Goal: Task Accomplishment & Management: Use online tool/utility

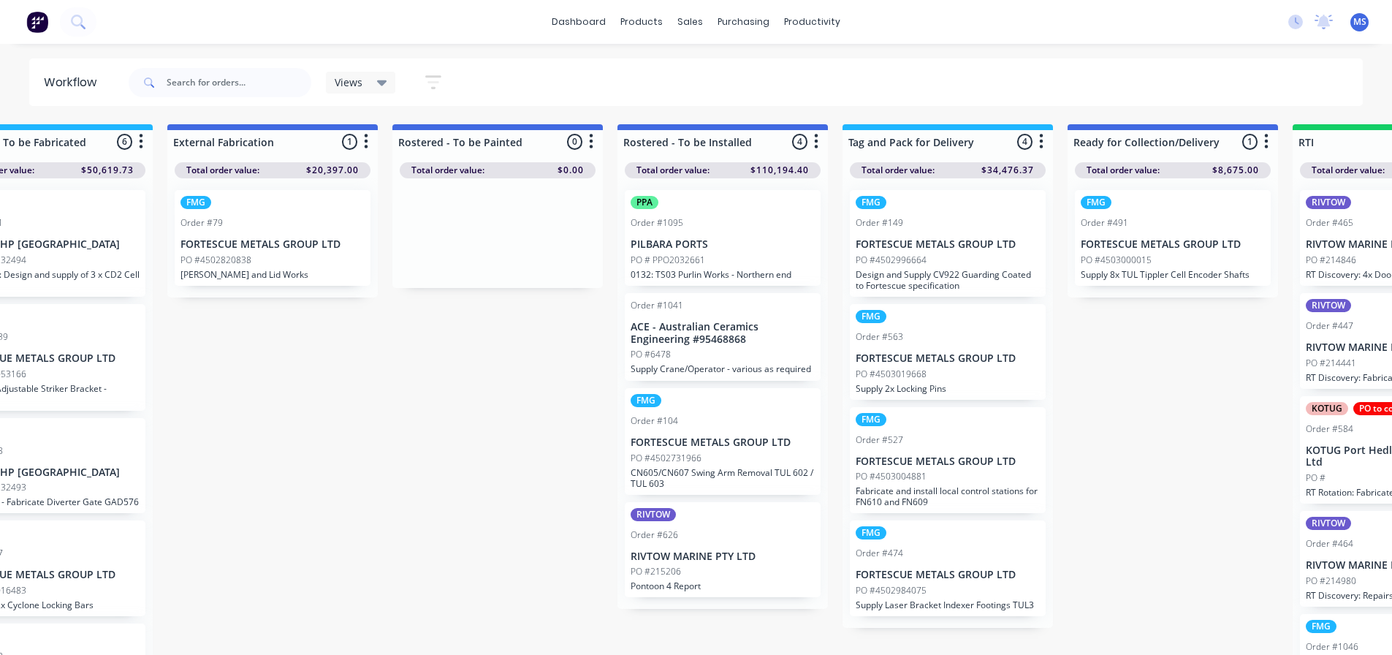
scroll to position [0, 1712]
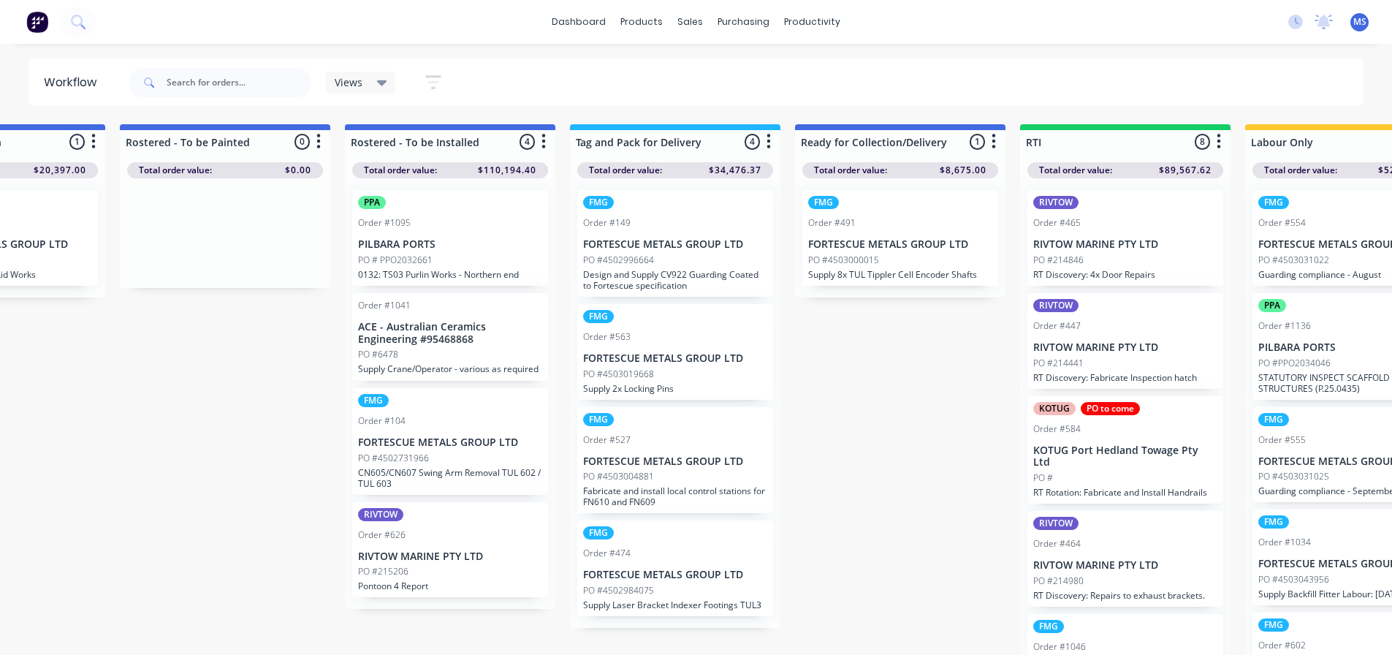
click at [735, 384] on p "Supply 2x Locking Pins" at bounding box center [675, 388] width 184 height 11
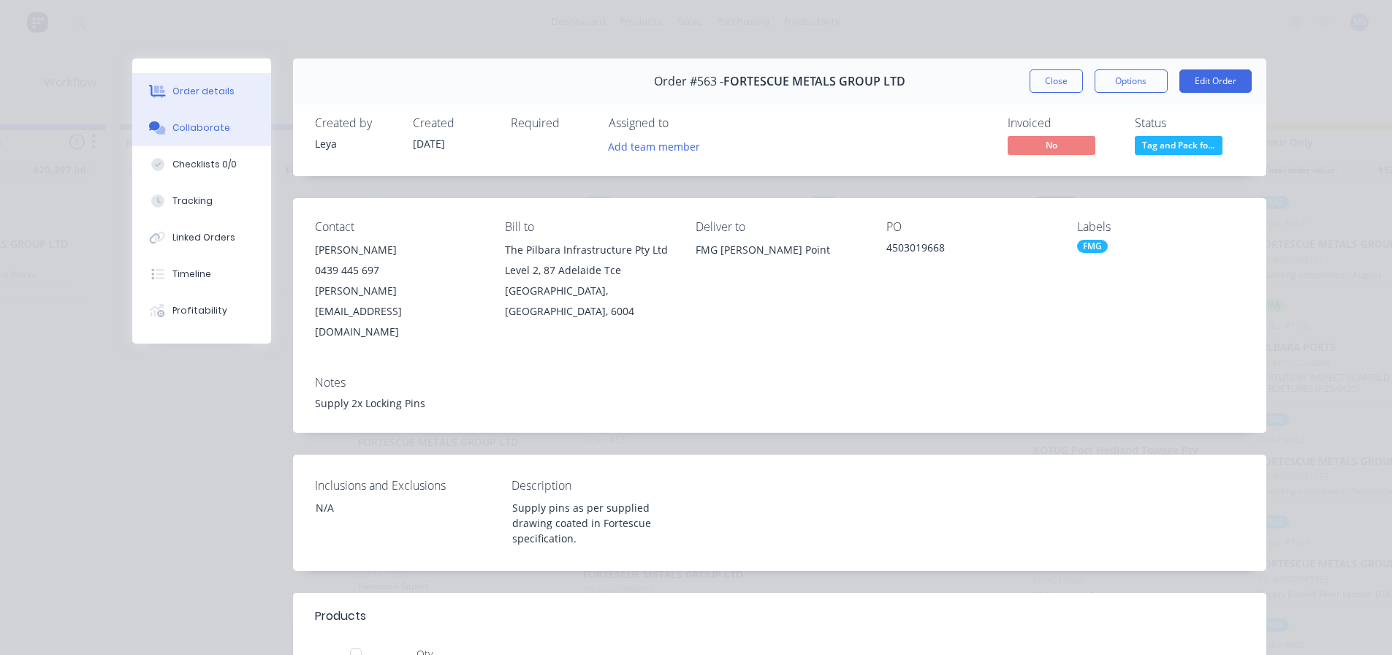
click at [208, 124] on div "Collaborate" at bounding box center [201, 127] width 58 height 13
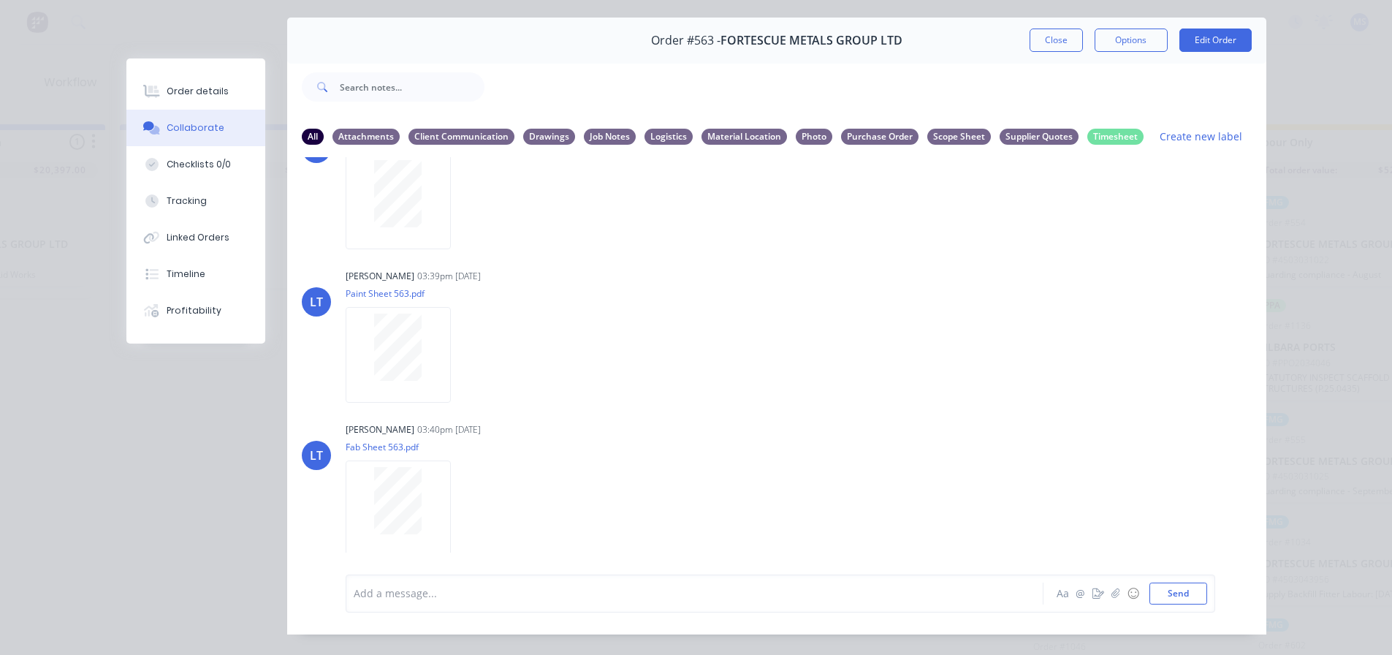
scroll to position [77, 0]
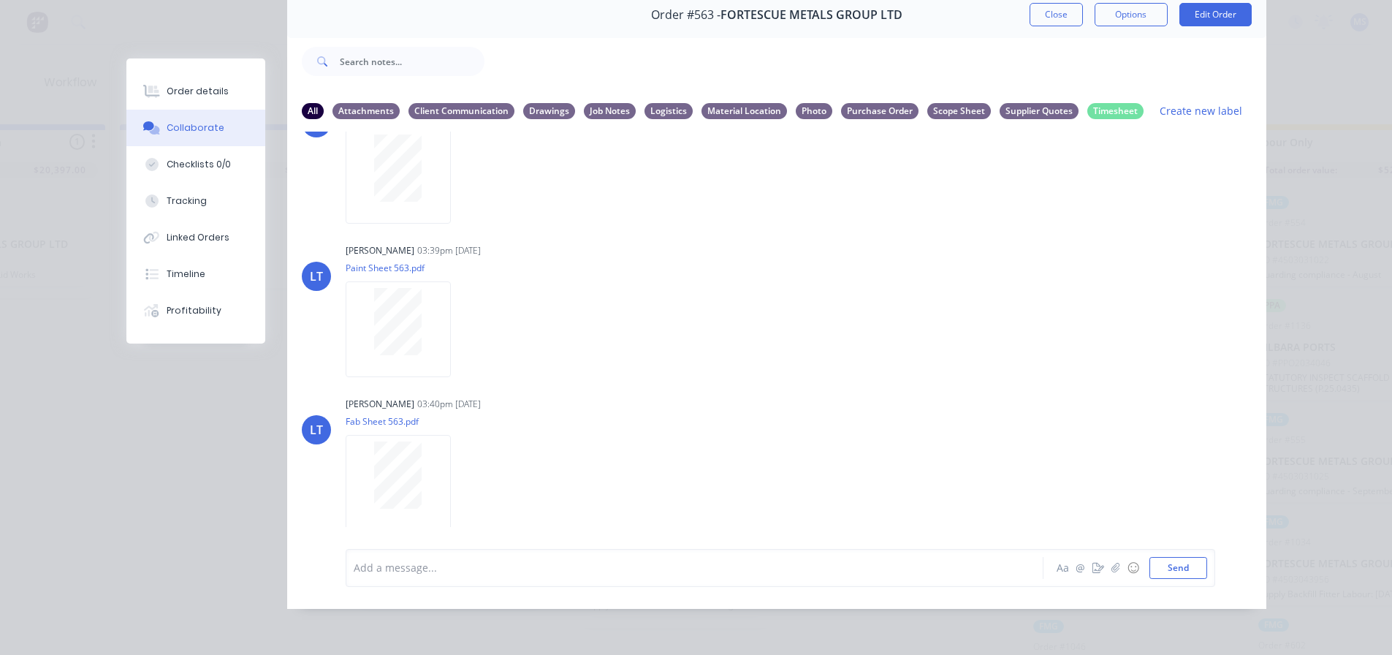
click at [551, 91] on div "All Attachments Client Communication Drawings Job Notes Logistics Material Loca…" at bounding box center [776, 111] width 979 height 40
click at [551, 101] on div "All Attachments Client Communication Drawings Job Notes Logistics Material Loca…" at bounding box center [777, 111] width 950 height 20
click at [551, 102] on div "Drawings" at bounding box center [549, 110] width 52 height 16
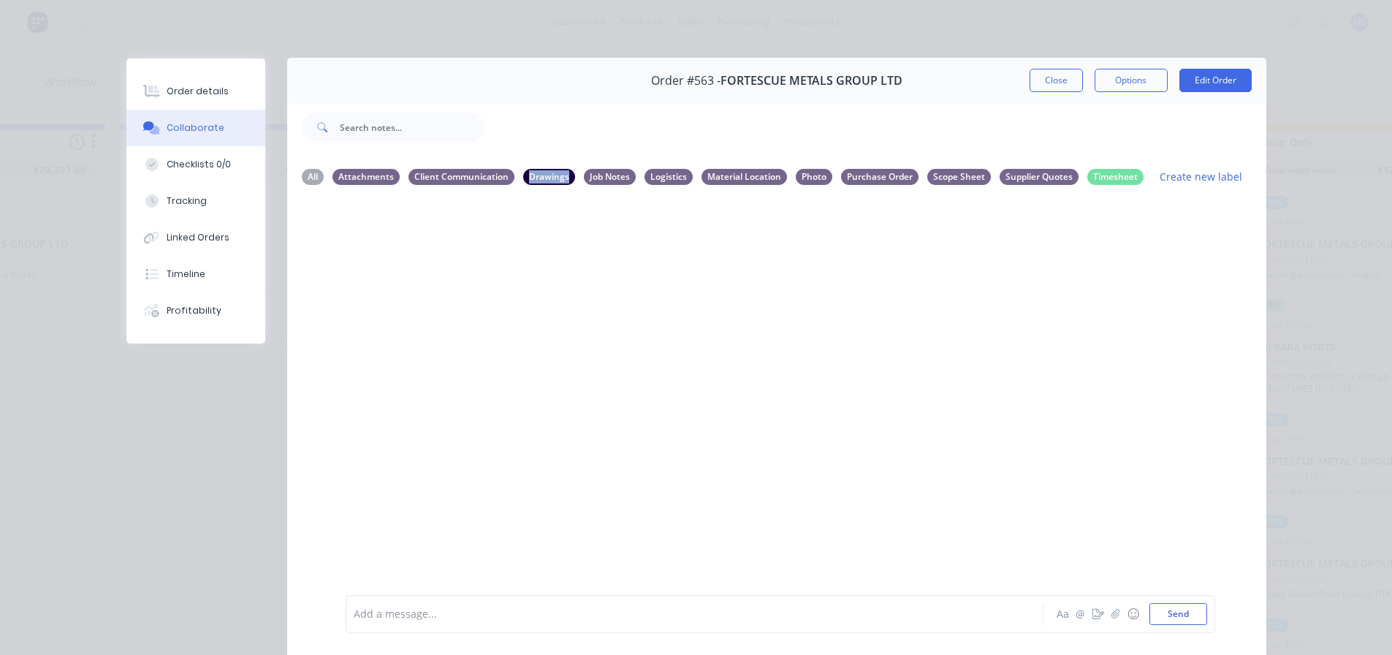
scroll to position [0, 0]
click at [539, 239] on div at bounding box center [776, 395] width 979 height 395
click at [615, 177] on div "Job Notes" at bounding box center [610, 177] width 52 height 16
click at [657, 181] on div "Logistics" at bounding box center [669, 177] width 48 height 16
click at [501, 183] on div "Client Communication" at bounding box center [462, 177] width 106 height 16
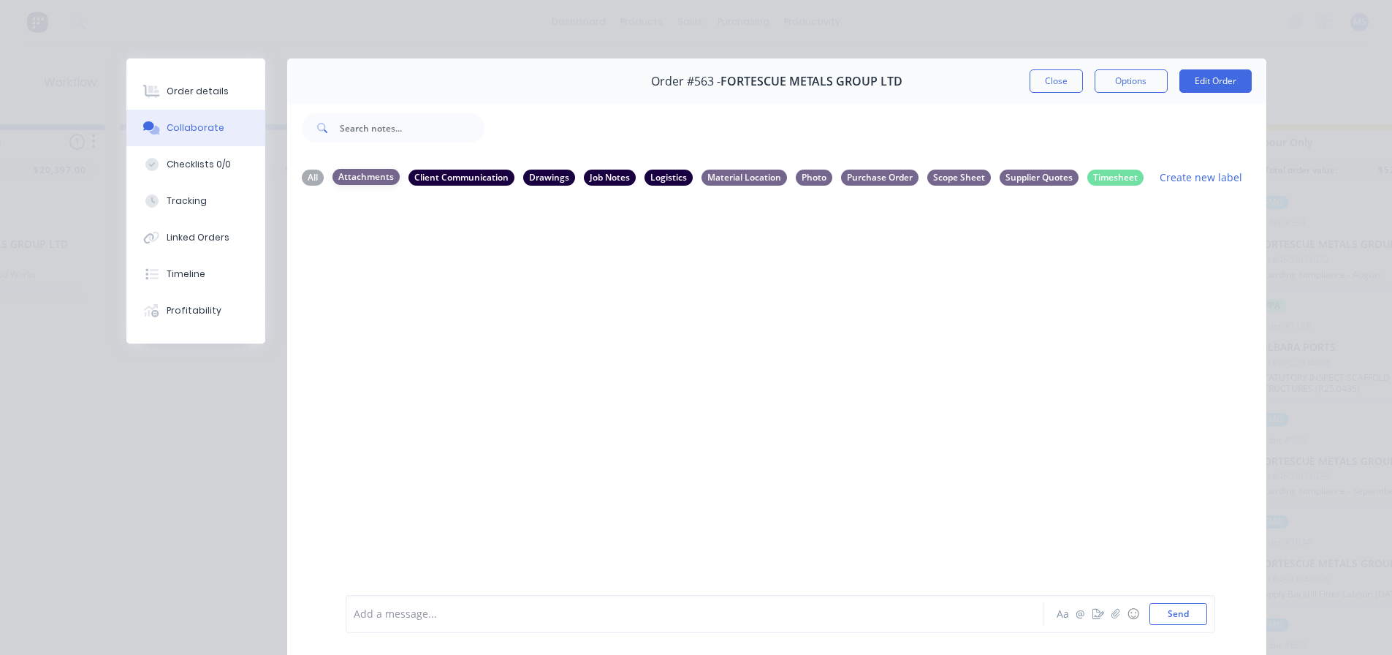
click at [354, 180] on div "Attachments" at bounding box center [366, 177] width 67 height 16
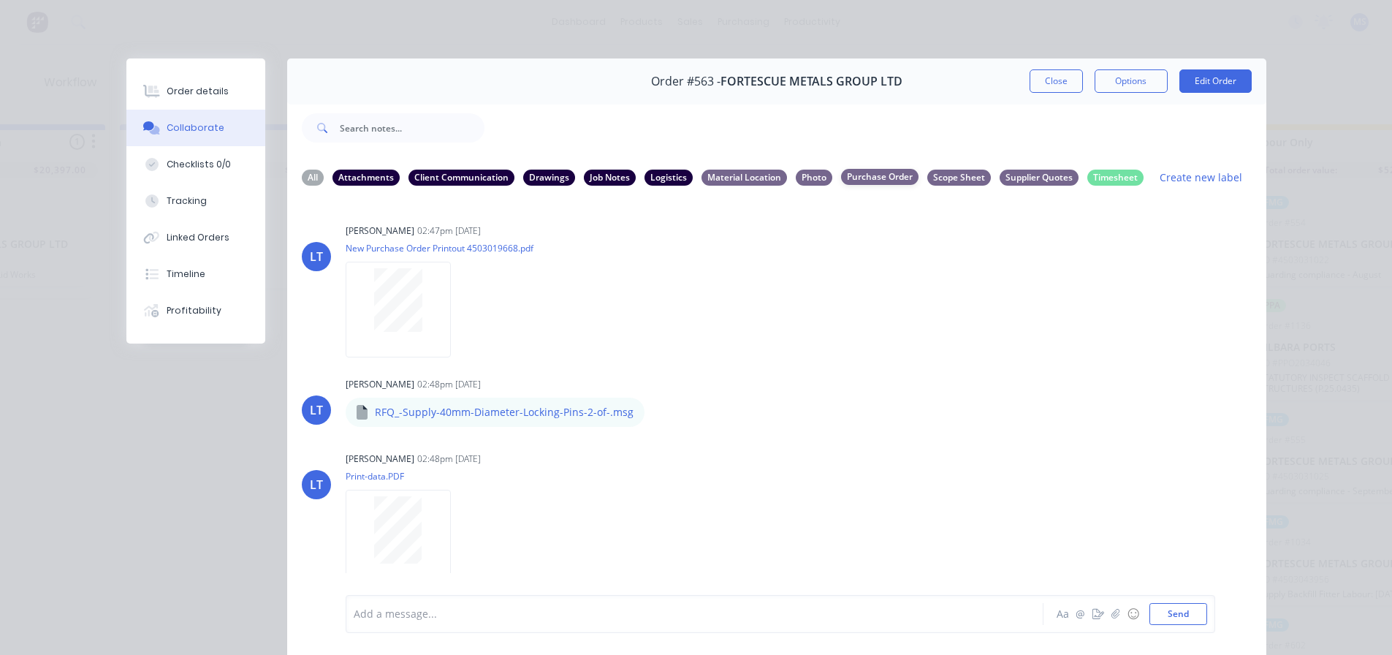
click at [846, 179] on div "Purchase Order" at bounding box center [879, 177] width 77 height 16
click at [864, 175] on div "Purchase Order" at bounding box center [879, 177] width 77 height 16
click at [893, 175] on div "Purchase Order" at bounding box center [879, 177] width 77 height 16
click at [946, 178] on div "Scope Sheet" at bounding box center [959, 177] width 64 height 16
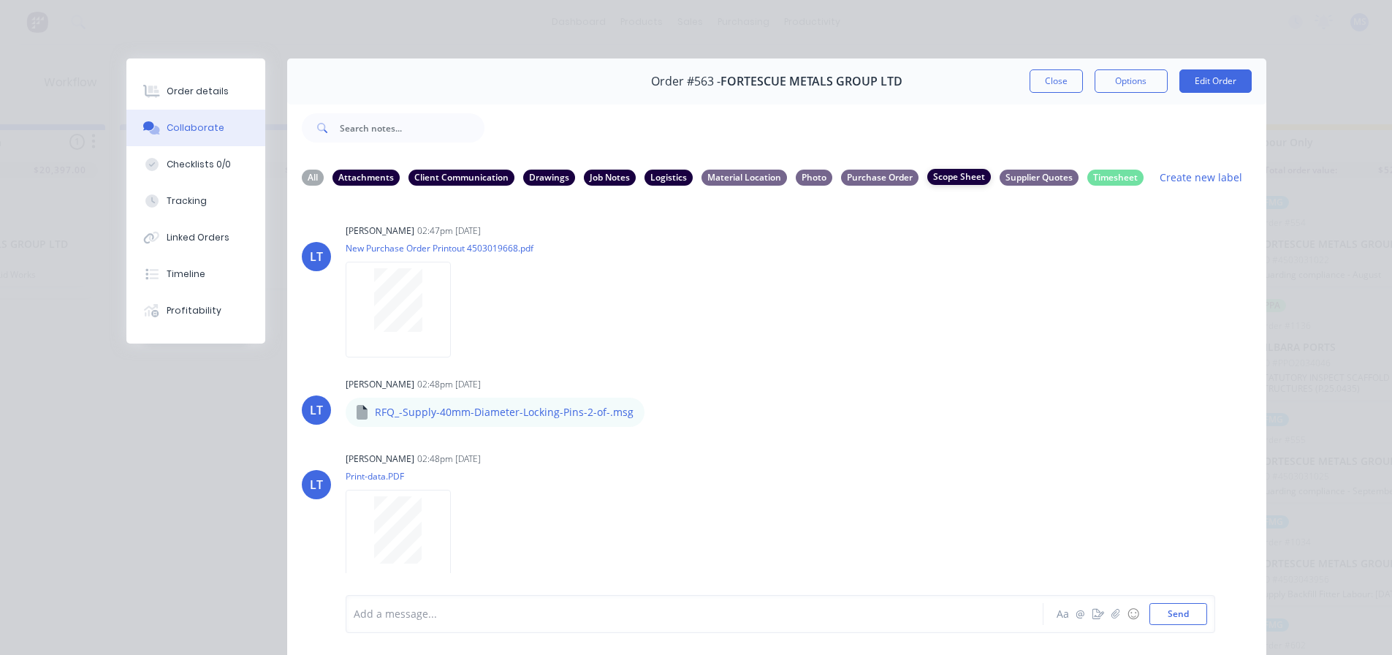
click at [977, 181] on div "Scope Sheet" at bounding box center [959, 177] width 64 height 16
click at [1009, 181] on div "Supplier Quotes" at bounding box center [1039, 177] width 79 height 16
click at [1110, 178] on div "Timesheet" at bounding box center [1116, 177] width 56 height 16
click at [392, 178] on div "Attachments" at bounding box center [366, 178] width 67 height 16
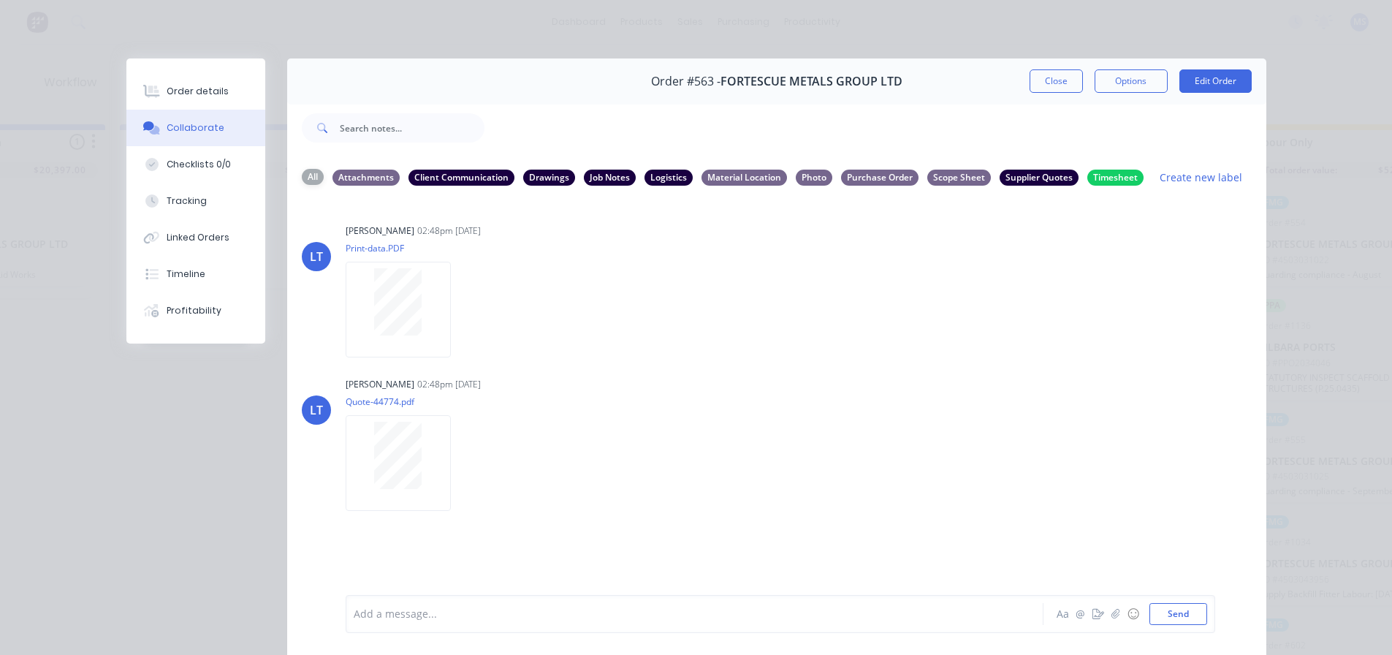
click at [310, 184] on div "All" at bounding box center [313, 177] width 22 height 16
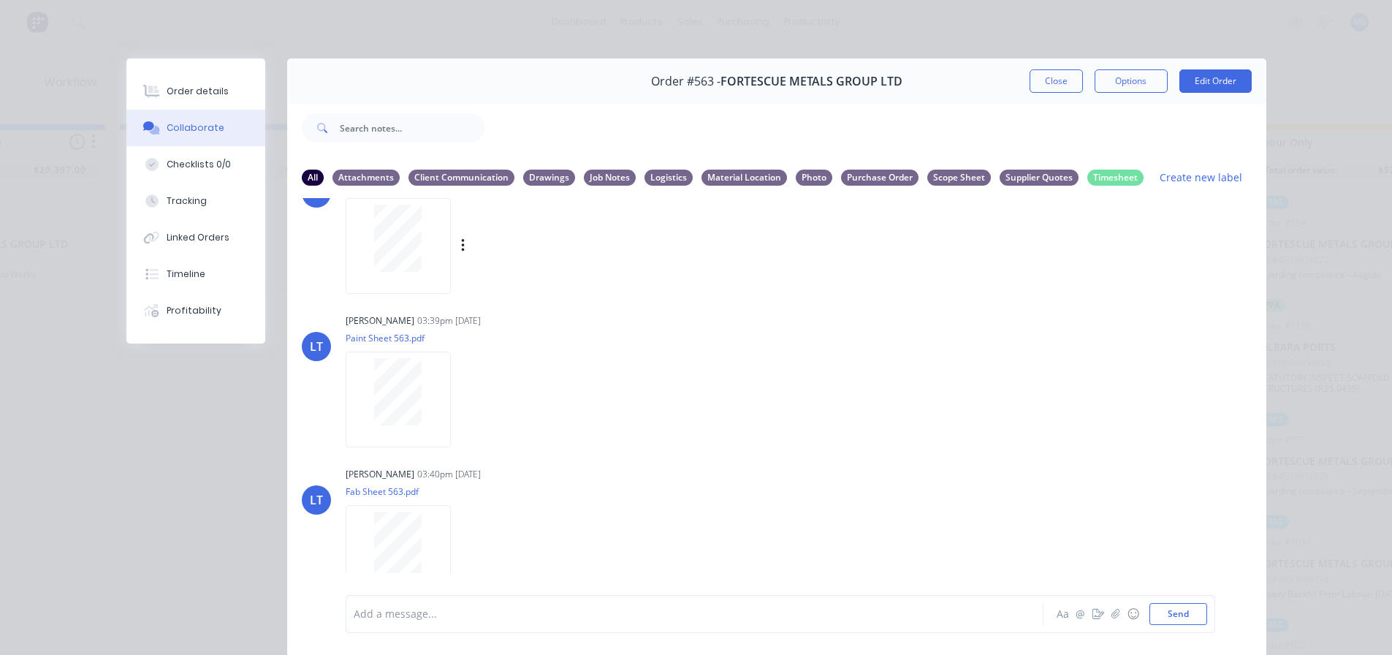
scroll to position [449, 0]
drag, startPoint x: 398, startPoint y: 274, endPoint x: 566, endPoint y: 246, distance: 170.5
click at [724, 278] on div "[PERSON_NAME] 02:48pm [DATE] Quote-44774.pdf Labels Download" at bounding box center [574, 219] width 457 height 132
drag, startPoint x: 200, startPoint y: 181, endPoint x: 191, endPoint y: 99, distance: 82.3
click at [191, 99] on button "Order details" at bounding box center [195, 91] width 139 height 37
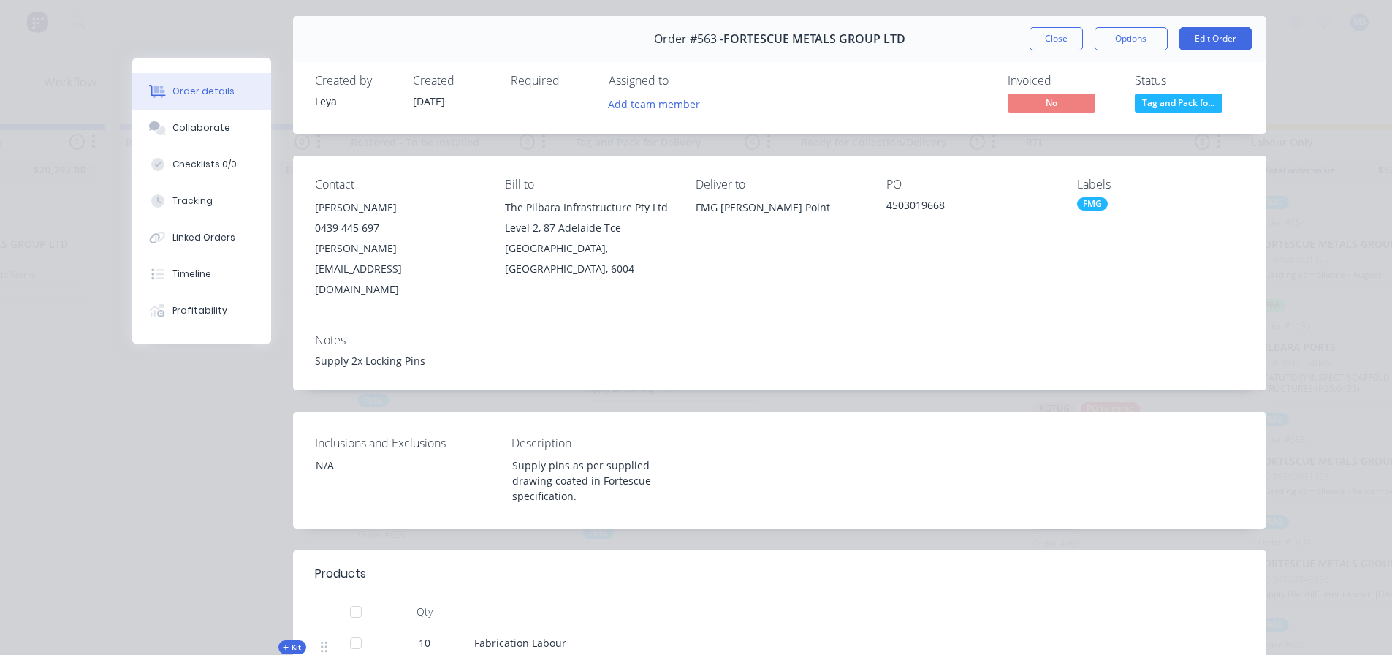
scroll to position [0, 0]
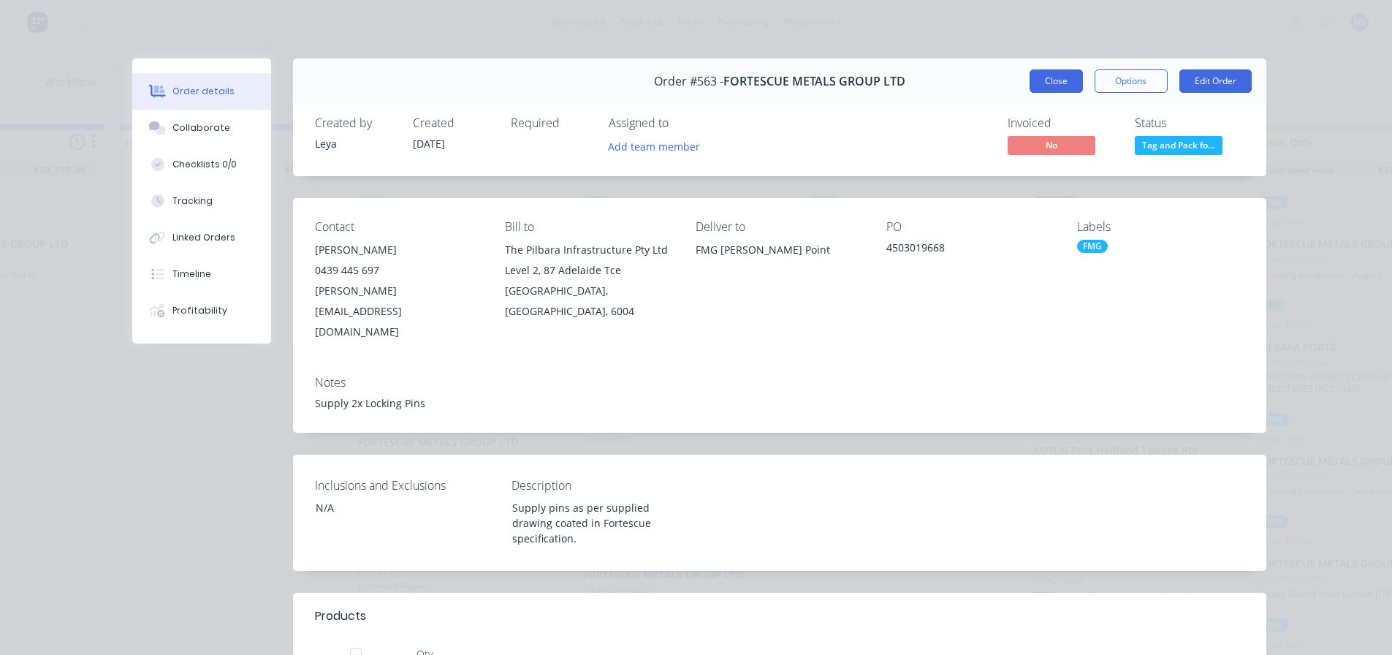
click at [1047, 91] on button "Close" at bounding box center [1056, 80] width 53 height 23
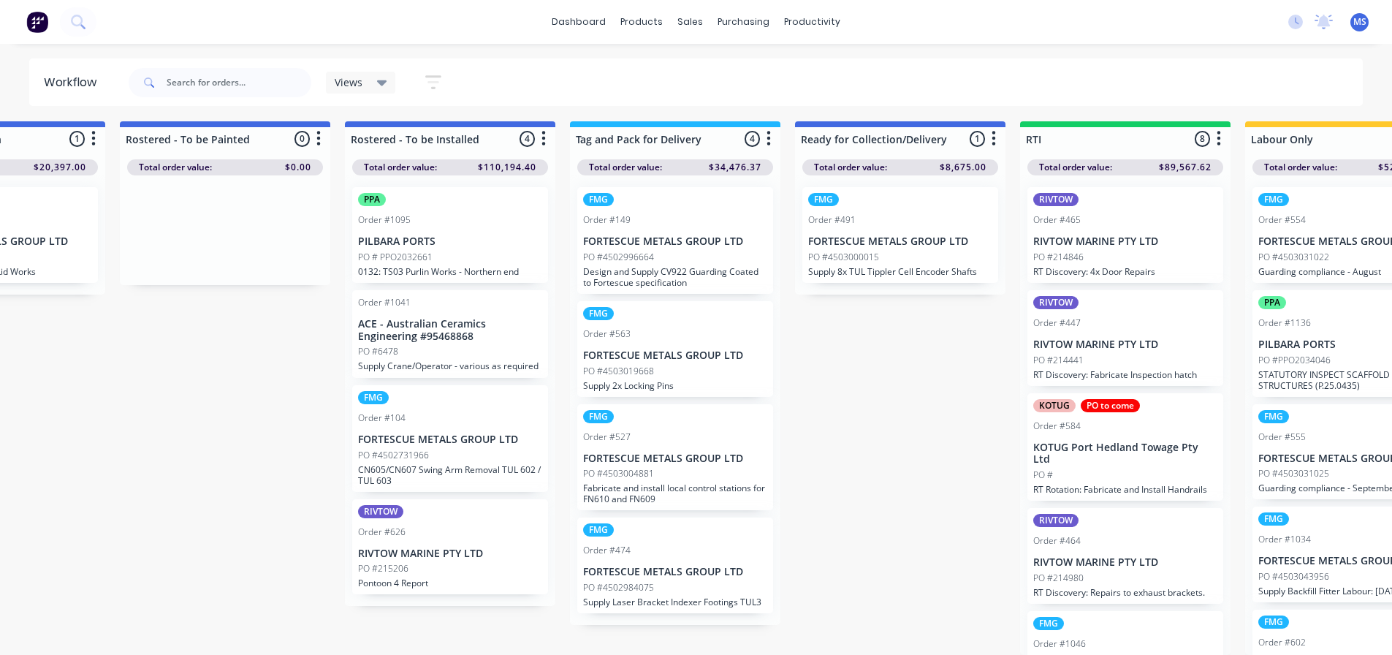
scroll to position [14, 1712]
